Goal: Book appointment/travel/reservation

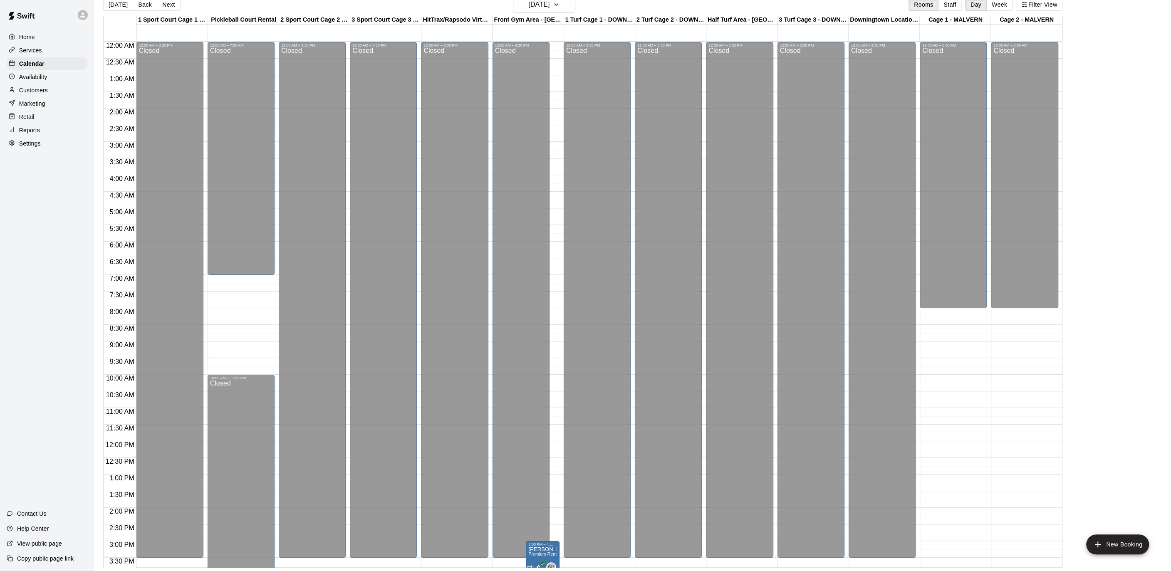
scroll to position [248, 0]
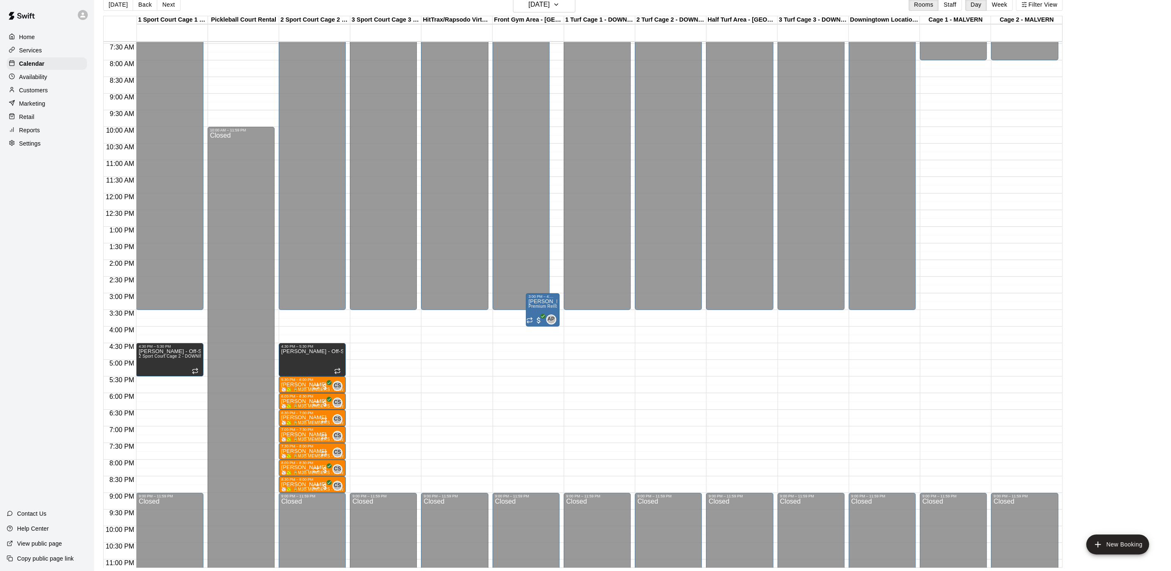
click at [39, 54] on p "Services" at bounding box center [30, 50] width 23 height 8
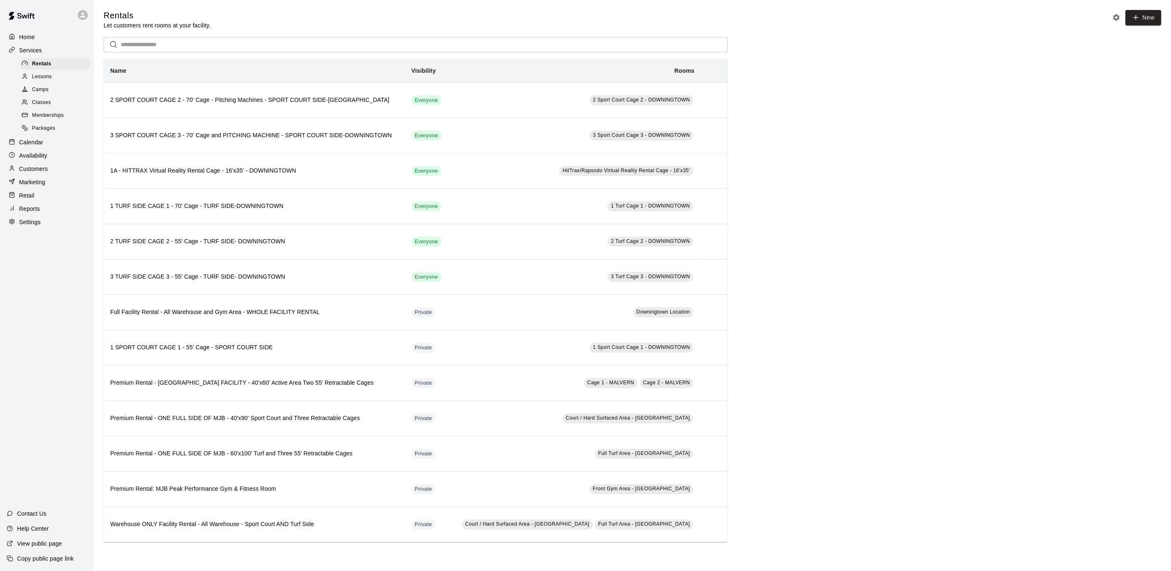
click at [45, 142] on div "Calendar" at bounding box center [47, 142] width 80 height 12
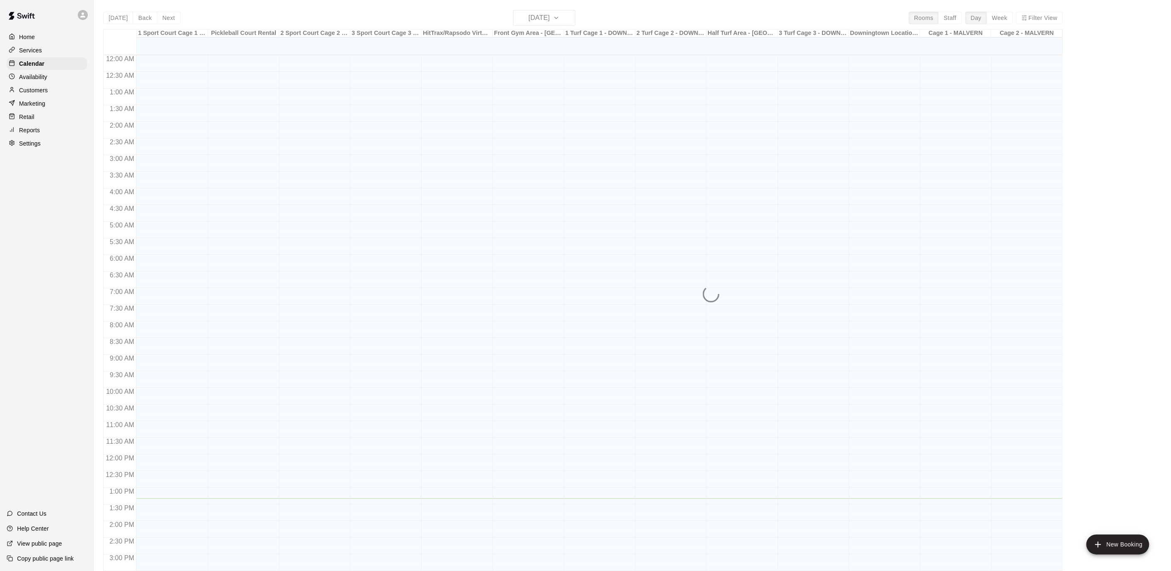
scroll to position [248, 0]
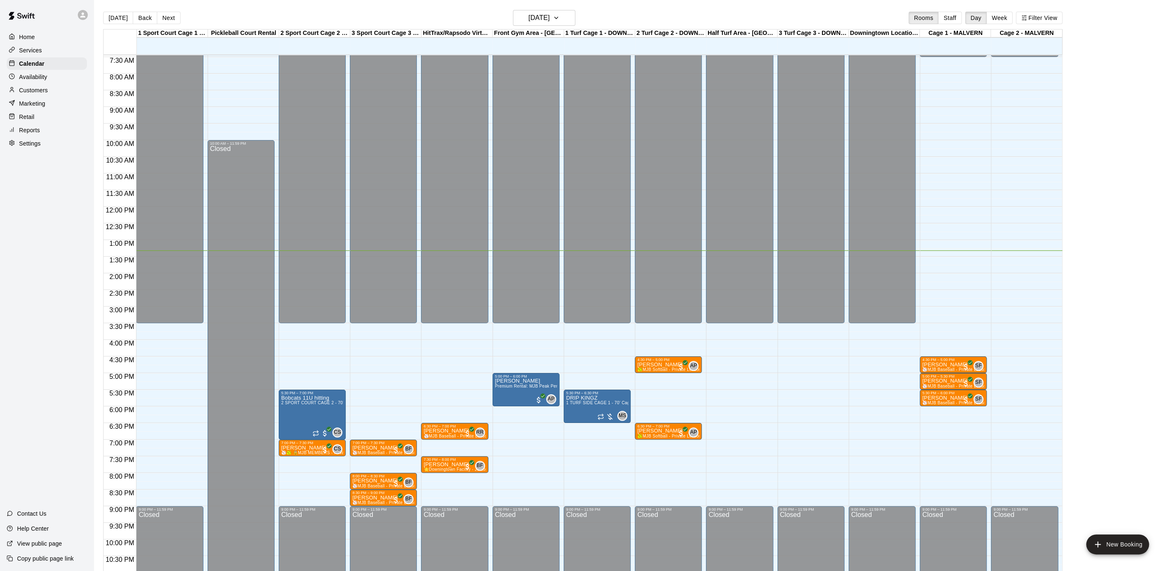
drag, startPoint x: 586, startPoint y: 23, endPoint x: 569, endPoint y: 18, distance: 18.2
click at [585, 23] on div "[DATE] Back [DATE][DATE] Rooms Staff Day Week Filter View" at bounding box center [582, 19] width 959 height 19
click at [569, 18] on button "[DATE]" at bounding box center [544, 18] width 62 height 16
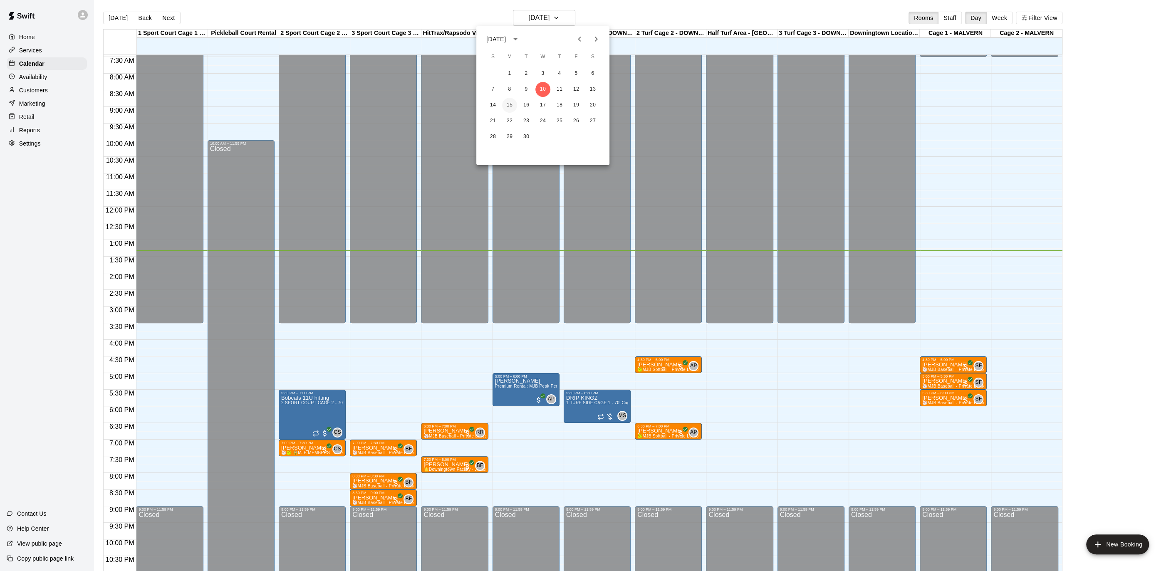
click at [512, 107] on button "15" at bounding box center [509, 105] width 15 height 15
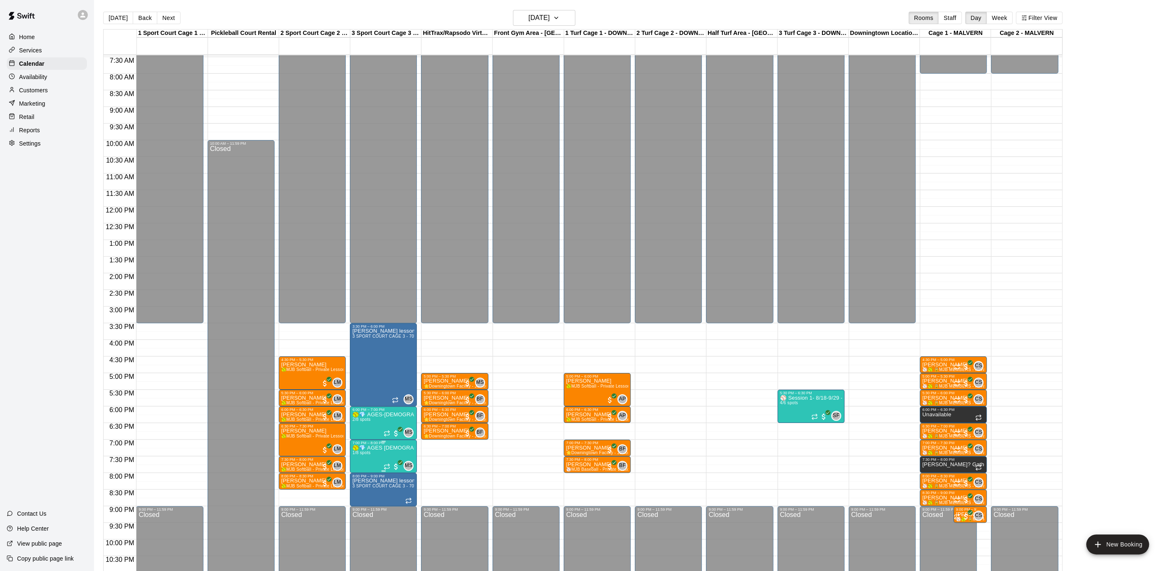
click at [367, 476] on button "edit" at bounding box center [360, 473] width 17 height 16
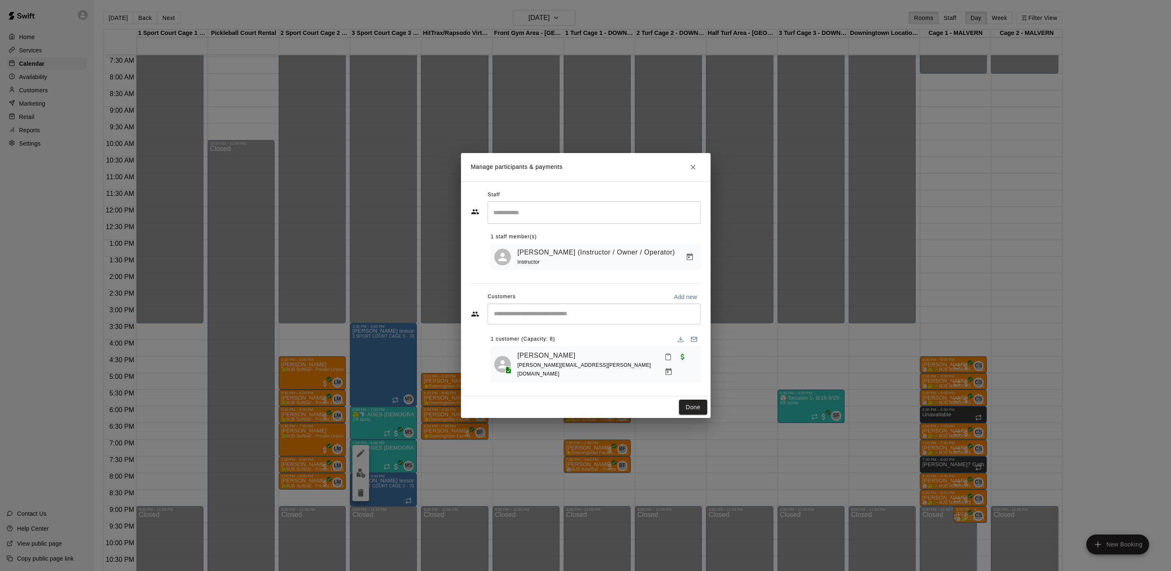
click at [547, 318] on input "Start typing to search customers..." at bounding box center [594, 314] width 206 height 8
type input "****"
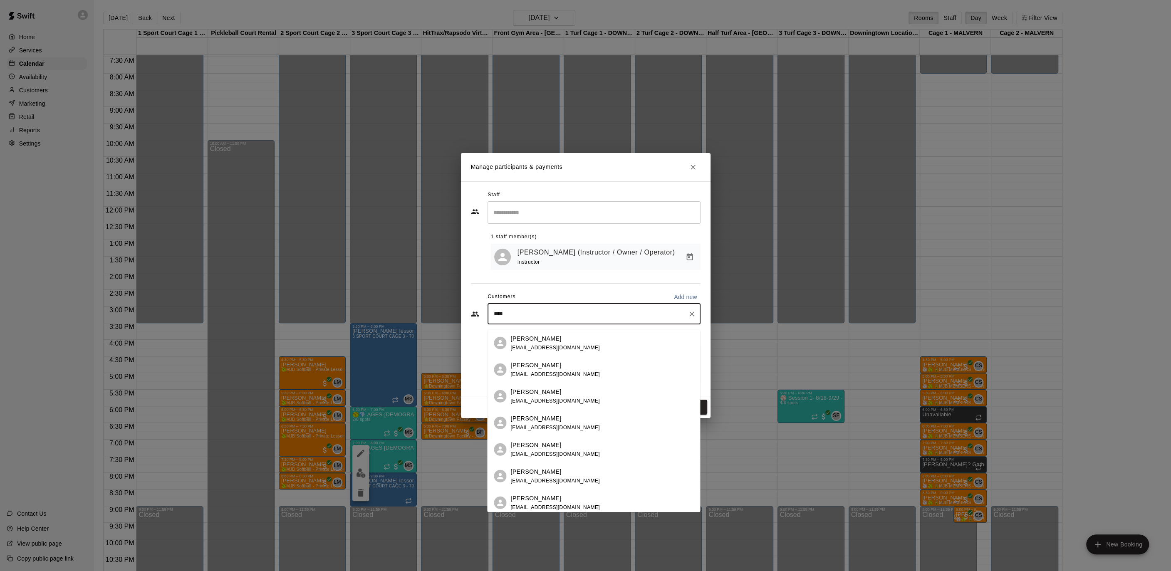
click at [548, 339] on p "[PERSON_NAME]" at bounding box center [535, 338] width 51 height 9
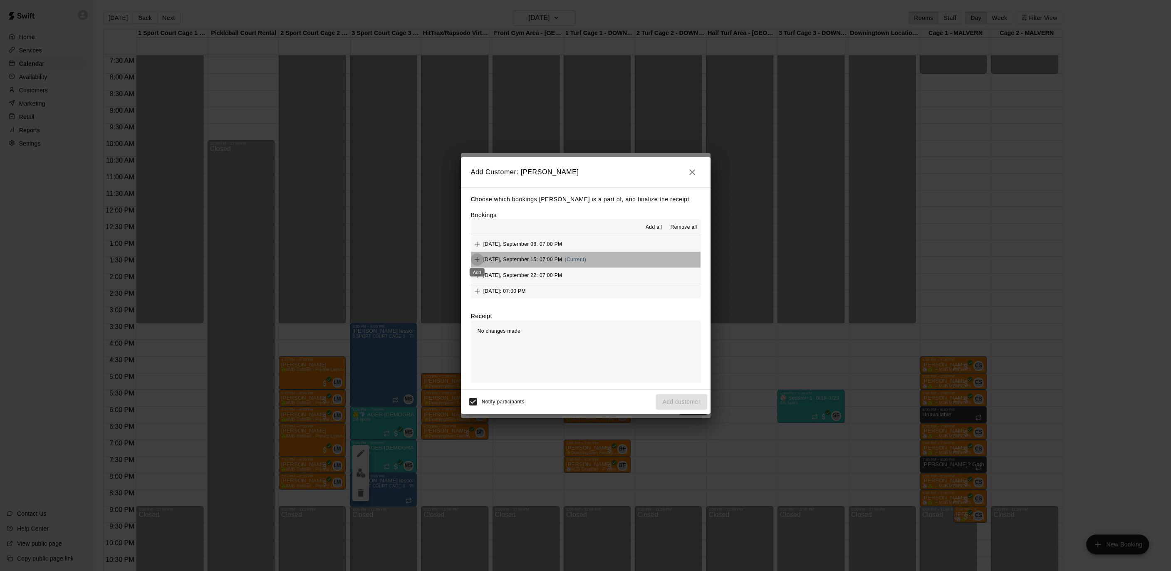
click at [475, 258] on icon "Add" at bounding box center [477, 259] width 8 height 8
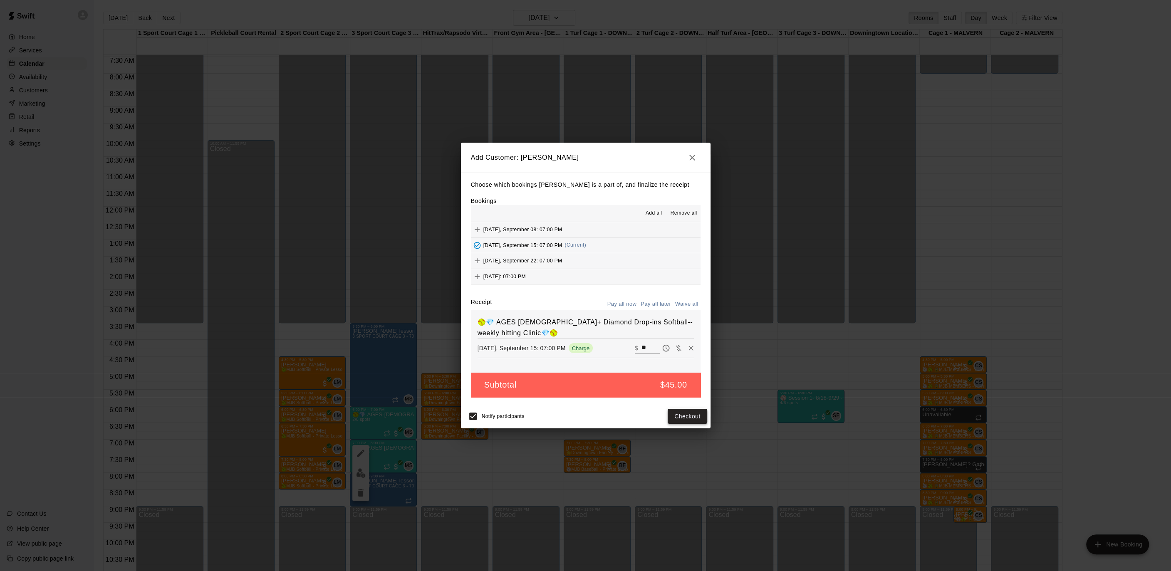
click at [687, 419] on button "Checkout" at bounding box center [687, 416] width 39 height 15
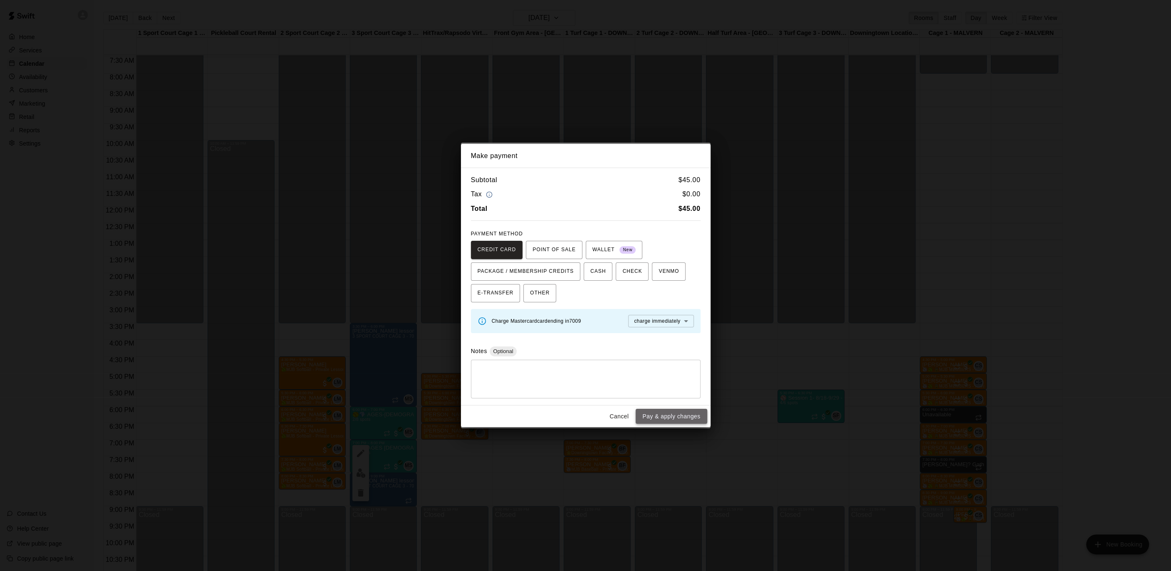
click at [673, 418] on button "Pay & apply changes" at bounding box center [671, 416] width 71 height 15
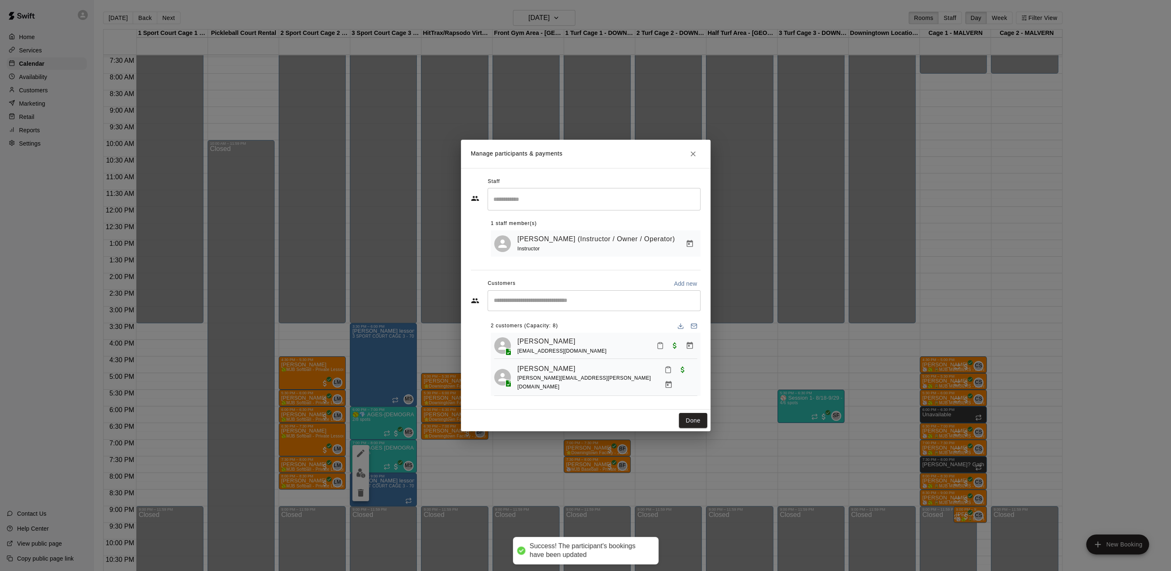
drag, startPoint x: 688, startPoint y: 413, endPoint x: 655, endPoint y: 408, distance: 33.6
click at [688, 413] on button "Done" at bounding box center [693, 420] width 28 height 15
